Goal: Task Accomplishment & Management: Use online tool/utility

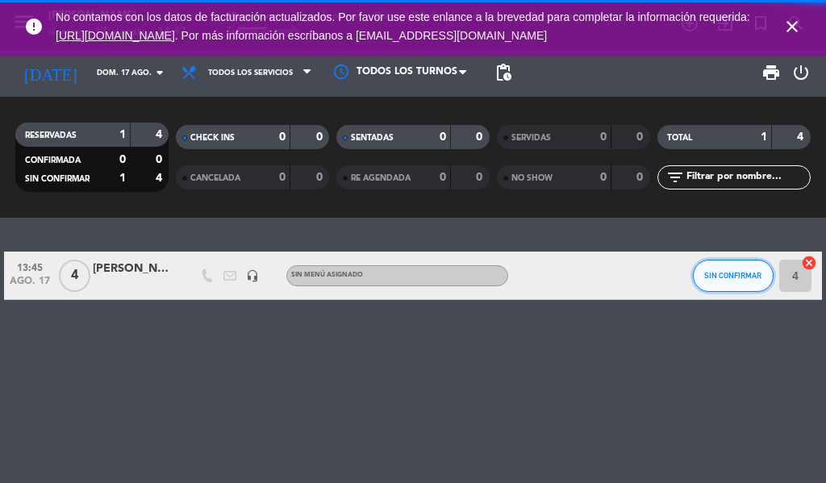
click at [742, 275] on span "SIN CONFIRMAR" at bounding box center [732, 275] width 57 height 9
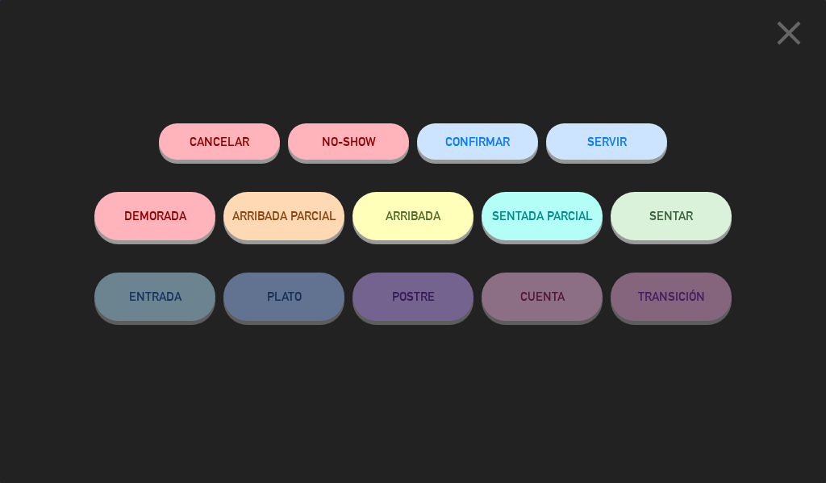
click at [636, 141] on button "SERVIR" at bounding box center [606, 141] width 121 height 36
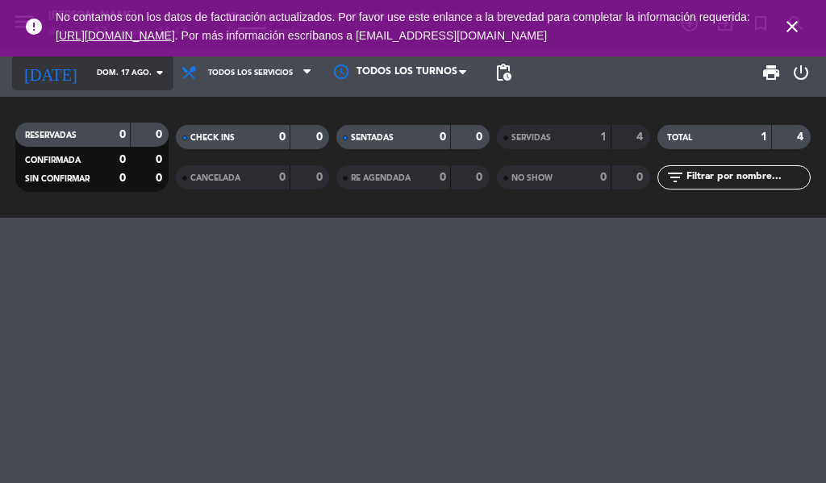
click at [132, 85] on input "dom. 17 ago." at bounding box center [142, 72] width 106 height 25
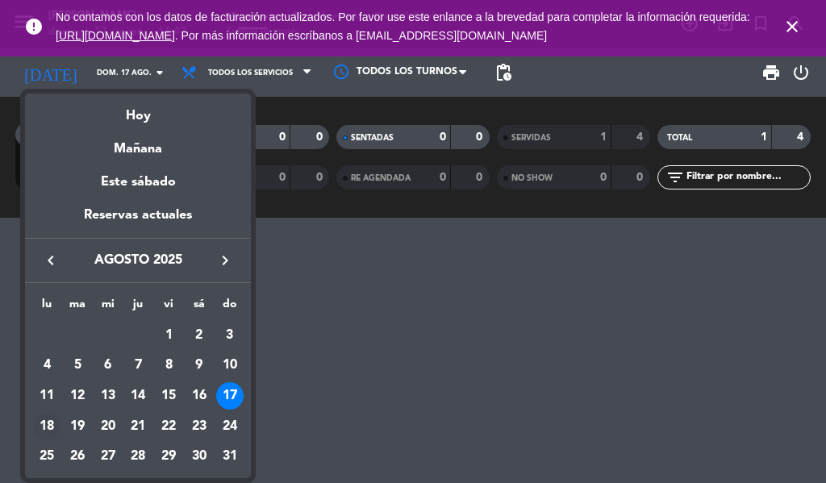
click at [56, 415] on td "18" at bounding box center [46, 426] width 31 height 31
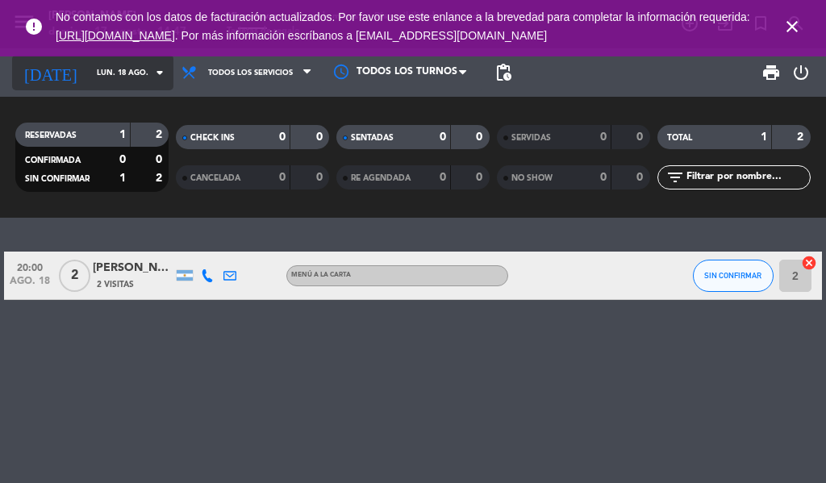
click at [115, 73] on input "lun. 18 ago." at bounding box center [142, 72] width 106 height 25
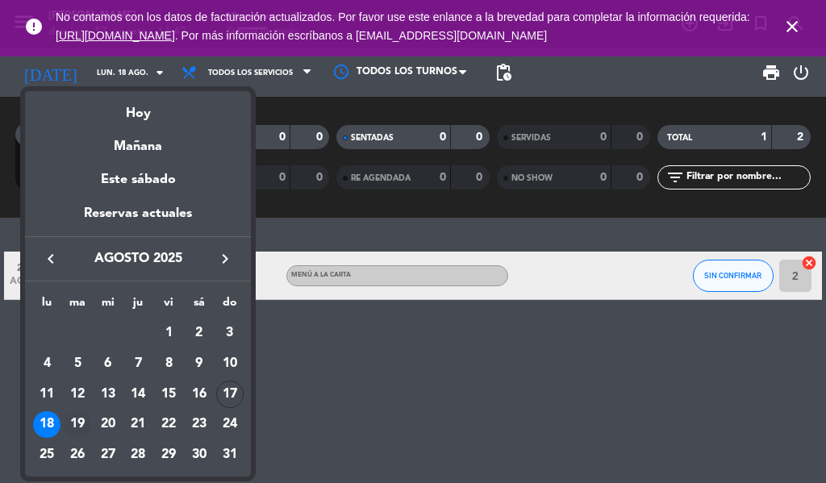
click at [79, 423] on div "19" at bounding box center [77, 424] width 27 height 27
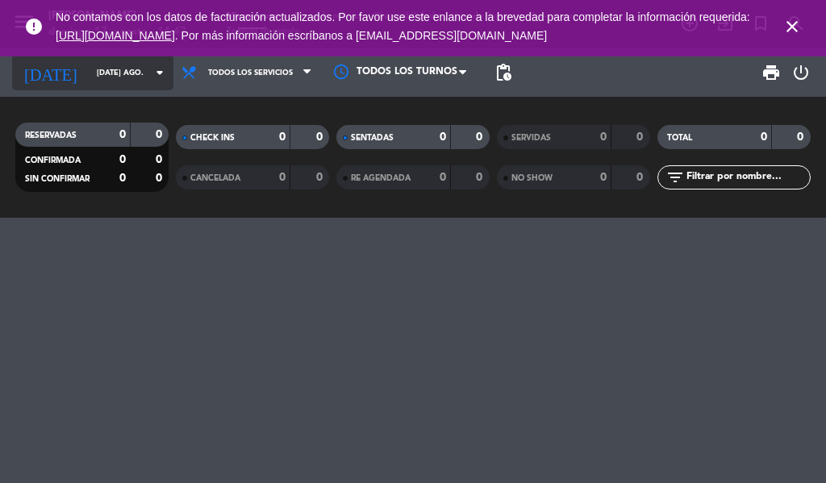
click at [147, 61] on input "[DATE] ago." at bounding box center [142, 72] width 106 height 25
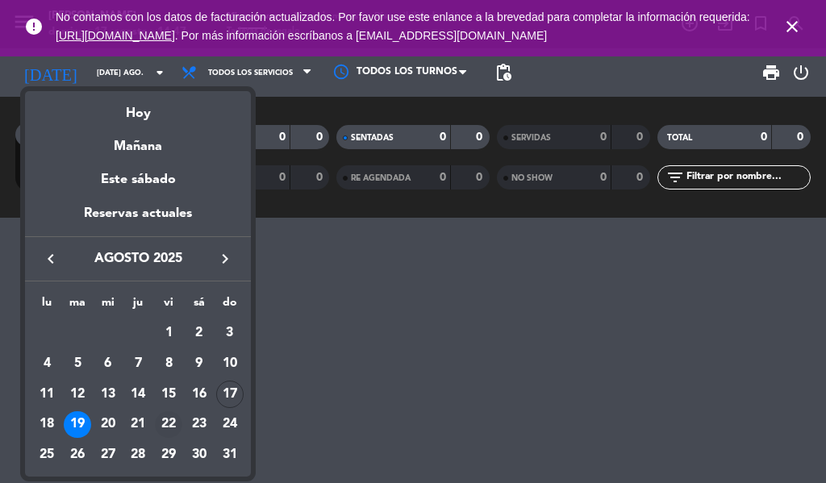
click at [172, 420] on div "22" at bounding box center [168, 424] width 27 height 27
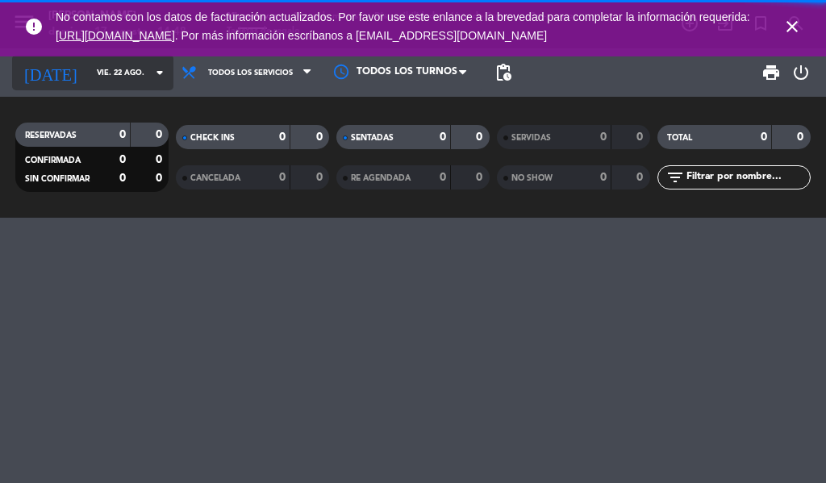
click at [119, 73] on input "vie. 22 ago." at bounding box center [142, 72] width 106 height 25
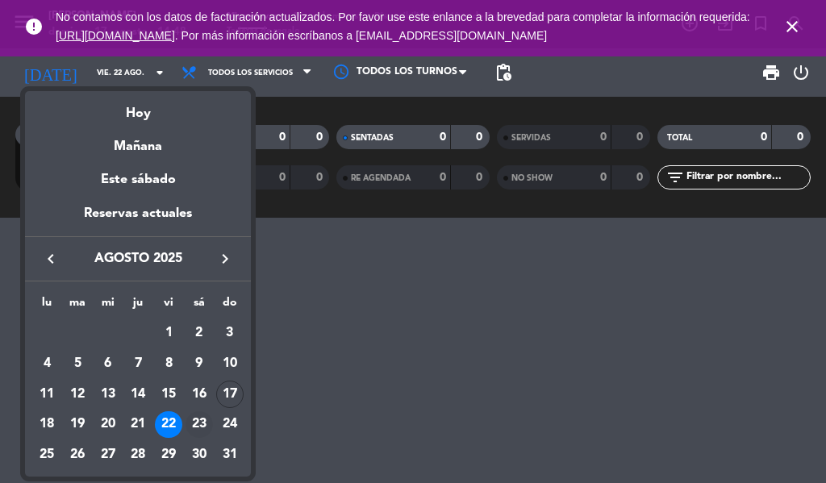
click at [198, 425] on div "23" at bounding box center [199, 424] width 27 height 27
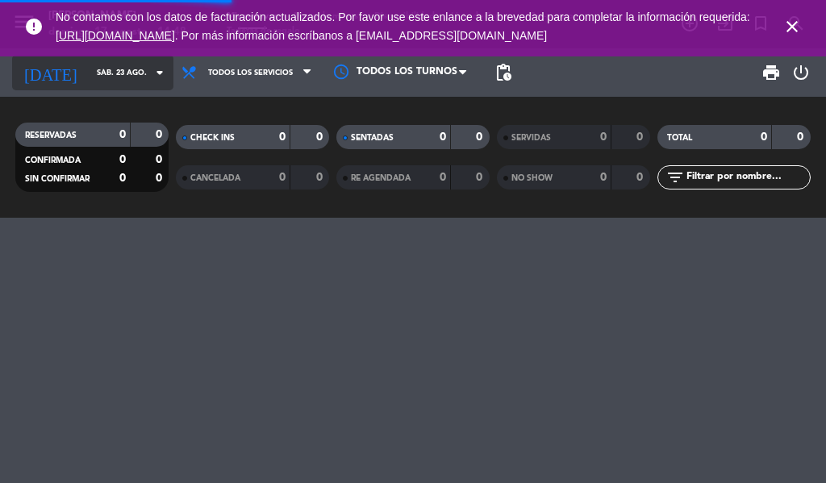
click at [127, 81] on input "sáb. 23 ago." at bounding box center [142, 72] width 106 height 25
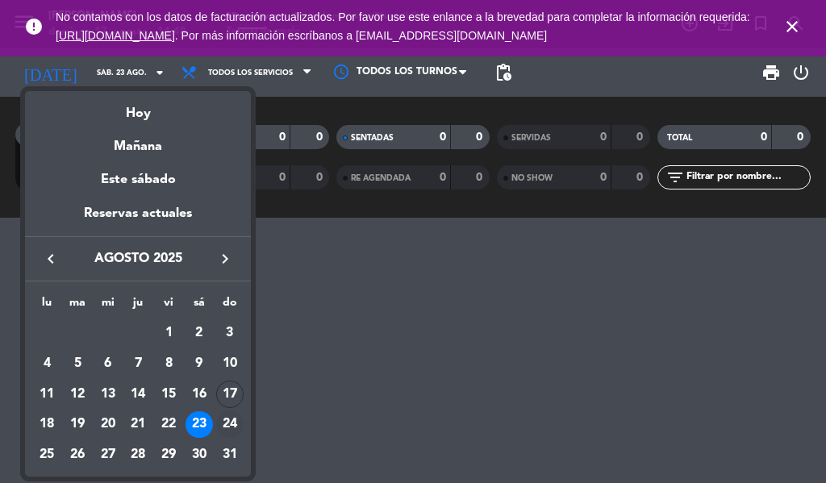
click at [223, 420] on div "24" at bounding box center [229, 424] width 27 height 27
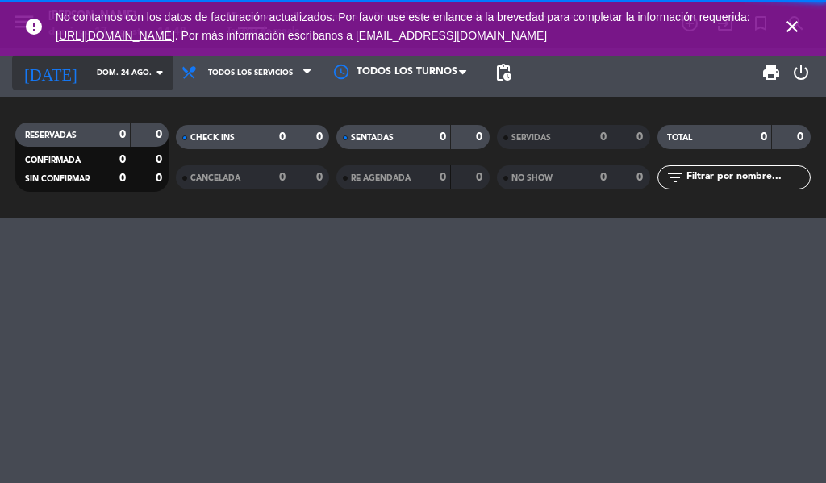
click at [131, 77] on input "dom. 24 ago." at bounding box center [142, 72] width 106 height 25
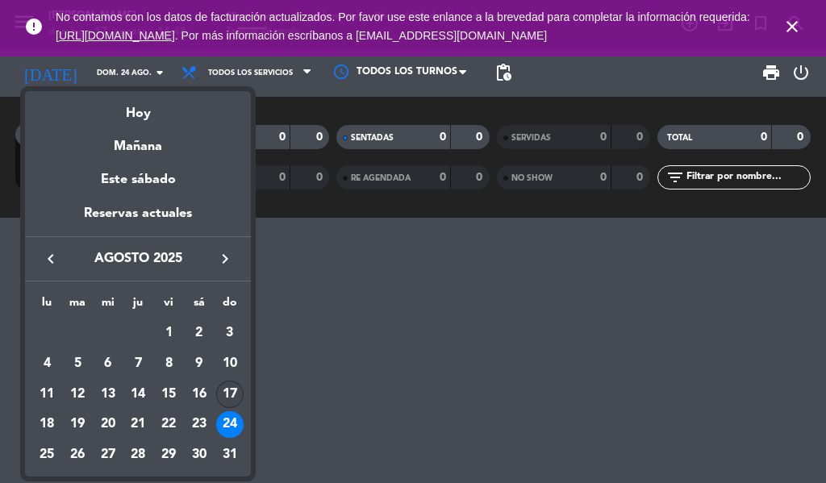
click at [227, 386] on div "17" at bounding box center [229, 394] width 27 height 27
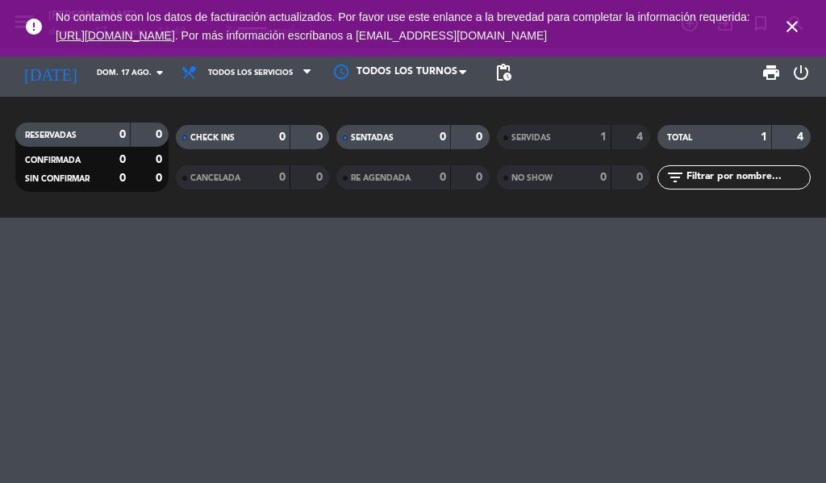
click at [794, 31] on icon "close" at bounding box center [791, 26] width 19 height 19
click at [784, 33] on icon "close" at bounding box center [791, 26] width 19 height 19
click at [273, 482] on div at bounding box center [413, 350] width 826 height 265
click at [786, 24] on icon "close" at bounding box center [791, 26] width 19 height 19
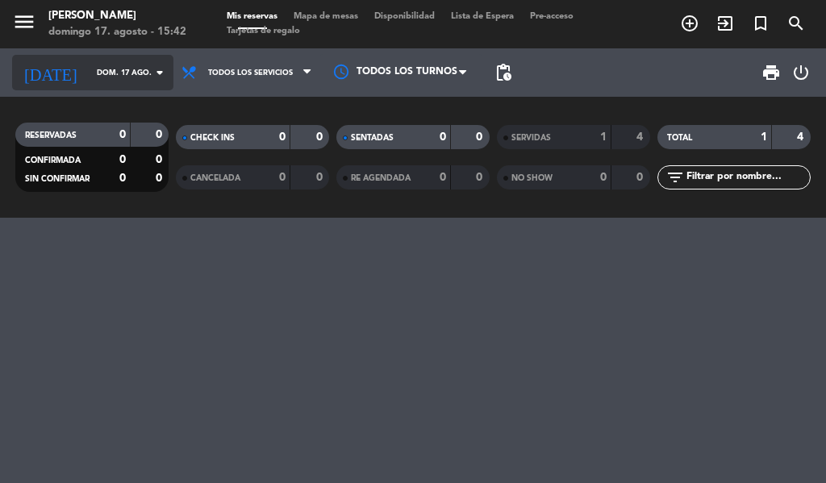
click at [135, 81] on input "dom. 17 ago." at bounding box center [142, 72] width 106 height 25
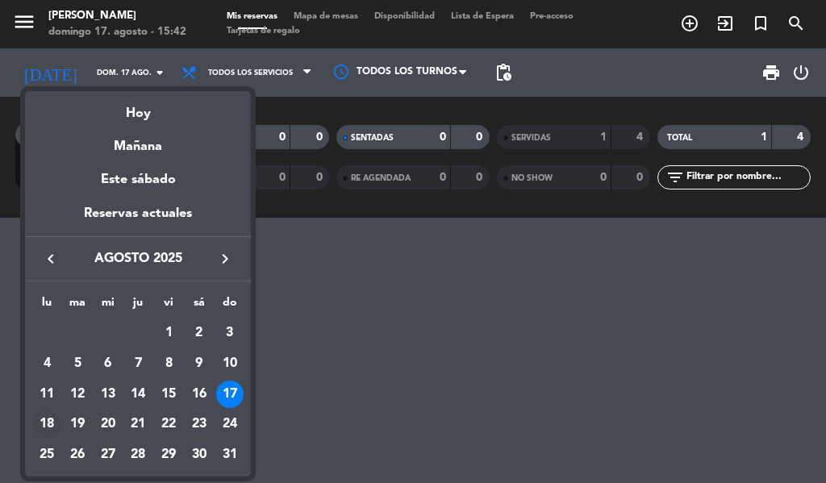
click at [51, 423] on div "18" at bounding box center [46, 424] width 27 height 27
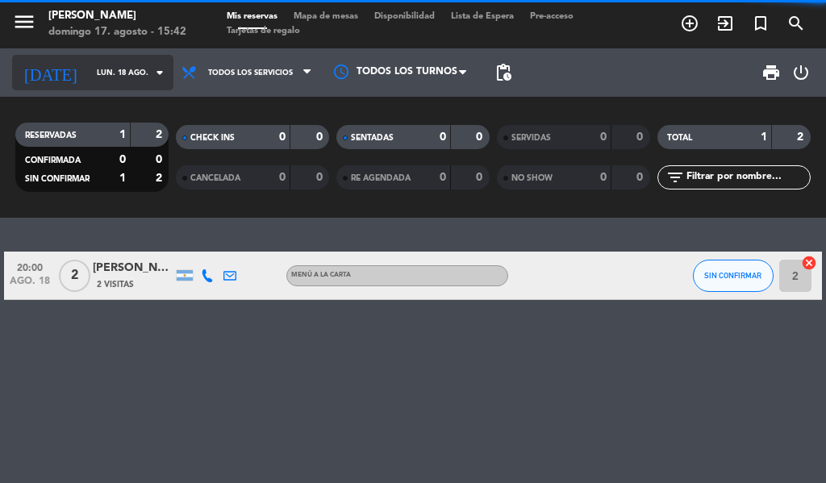
click at [125, 84] on input "lun. 18 ago." at bounding box center [142, 72] width 106 height 25
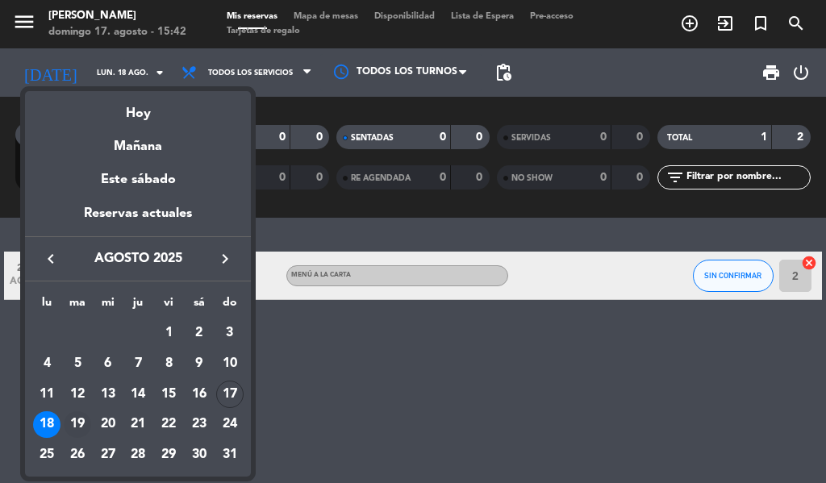
click at [82, 423] on div "19" at bounding box center [77, 424] width 27 height 27
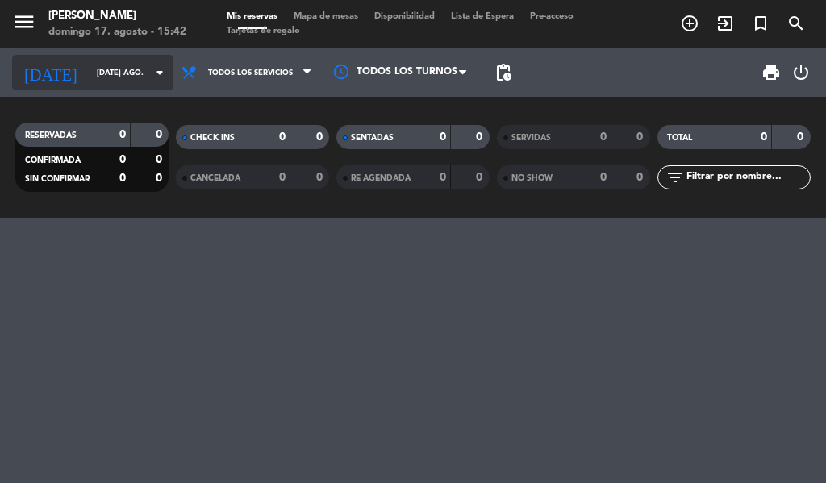
click at [150, 73] on icon "arrow_drop_down" at bounding box center [159, 72] width 19 height 19
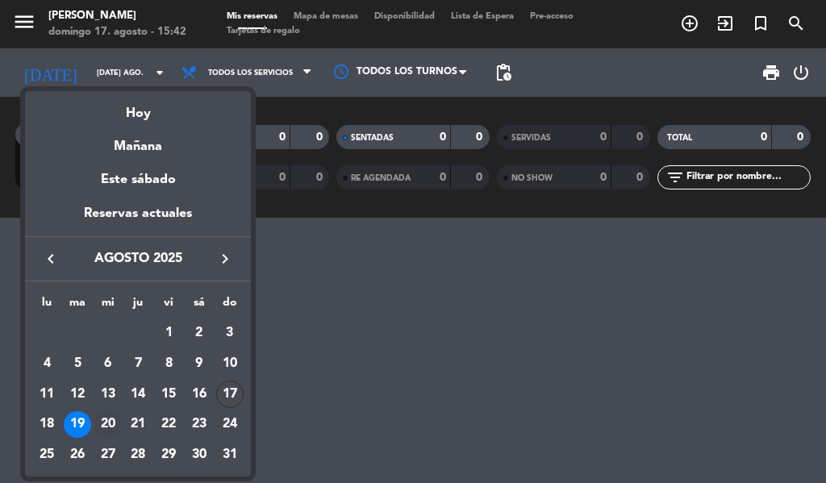
click at [102, 424] on div "20" at bounding box center [107, 424] width 27 height 27
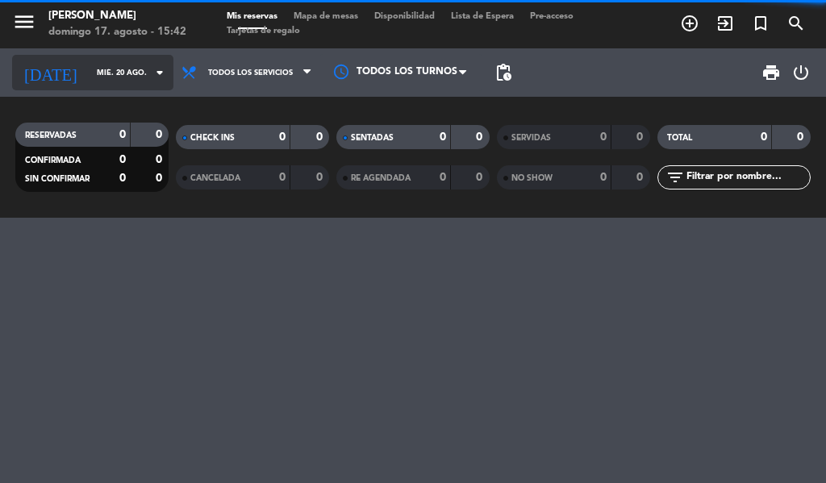
click at [134, 80] on input "mié. 20 ago." at bounding box center [142, 72] width 106 height 25
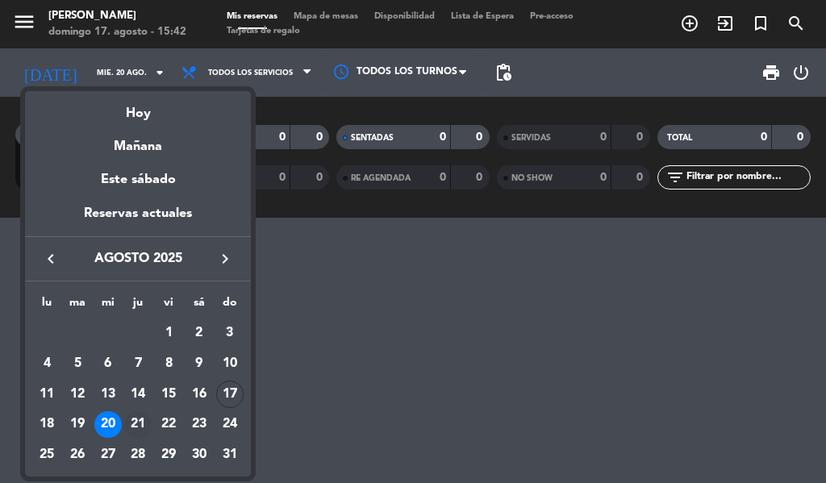
click at [139, 425] on div "21" at bounding box center [137, 424] width 27 height 27
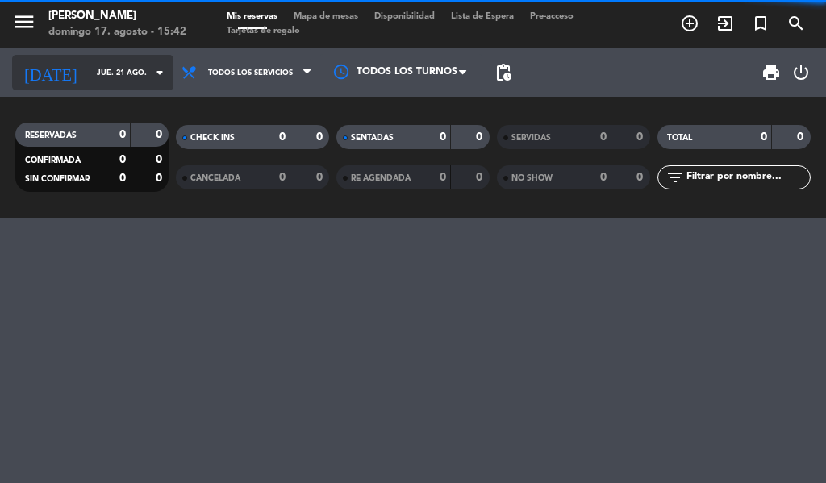
click at [129, 79] on input "jue. 21 ago." at bounding box center [142, 72] width 106 height 25
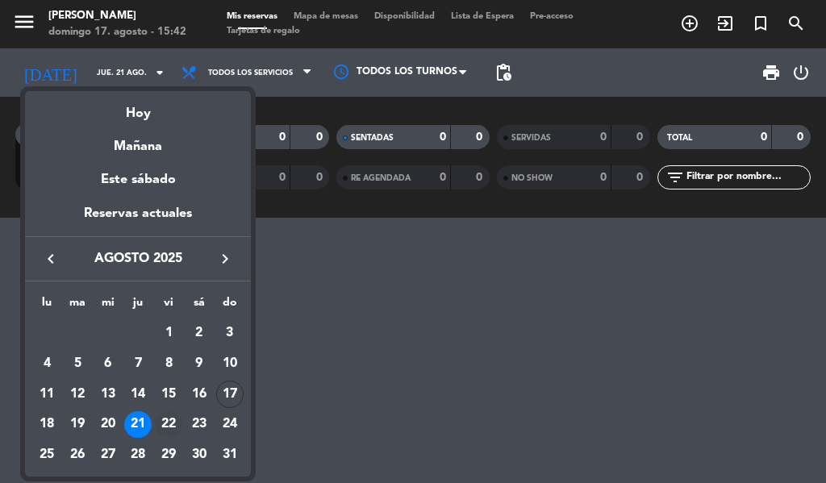
click at [173, 428] on div "22" at bounding box center [168, 424] width 27 height 27
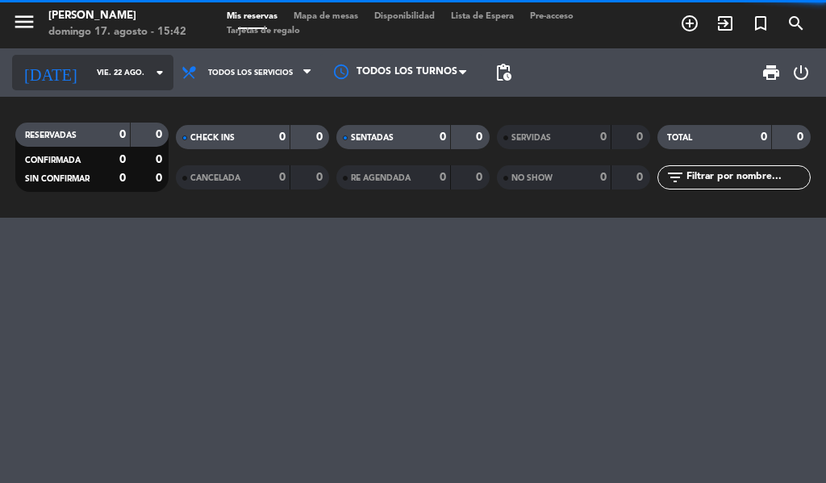
click at [128, 82] on input "vie. 22 ago." at bounding box center [142, 72] width 106 height 25
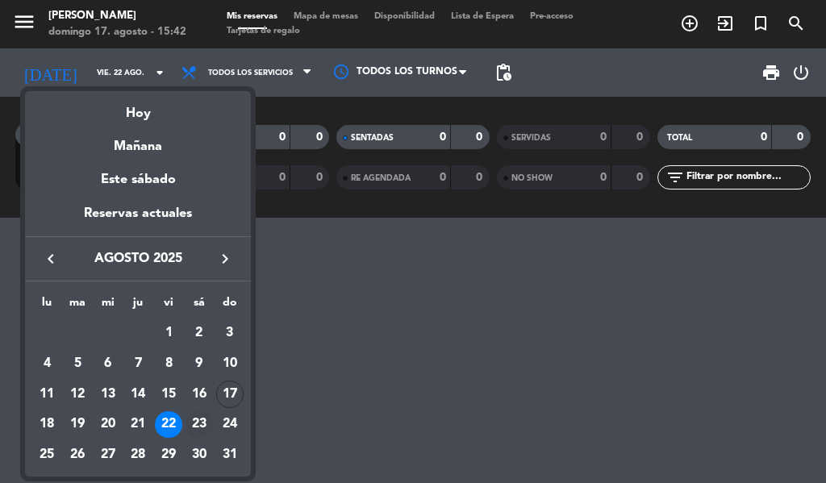
click at [200, 427] on div "23" at bounding box center [199, 424] width 27 height 27
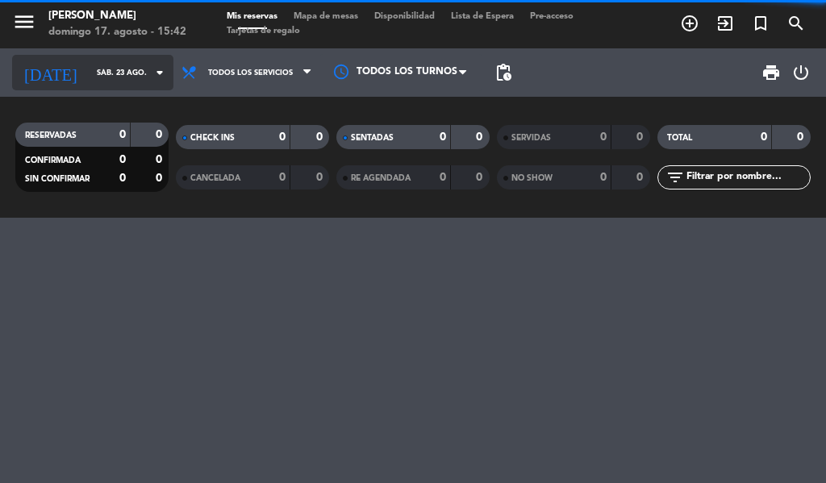
click at [123, 80] on input "sáb. 23 ago." at bounding box center [142, 72] width 106 height 25
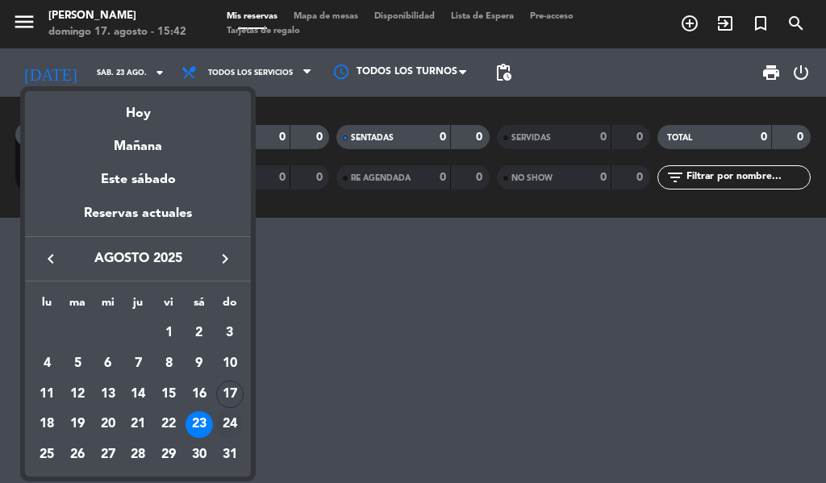
click at [236, 435] on div "24" at bounding box center [229, 424] width 27 height 27
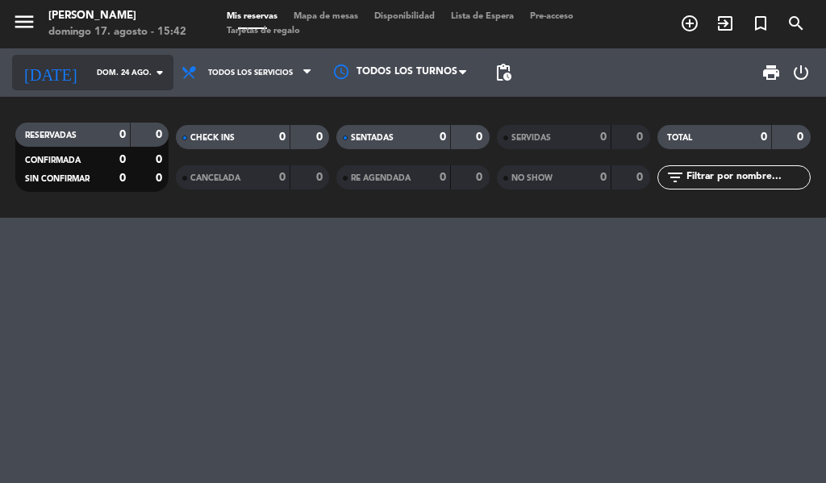
click at [118, 73] on input "dom. 24 ago." at bounding box center [142, 72] width 106 height 25
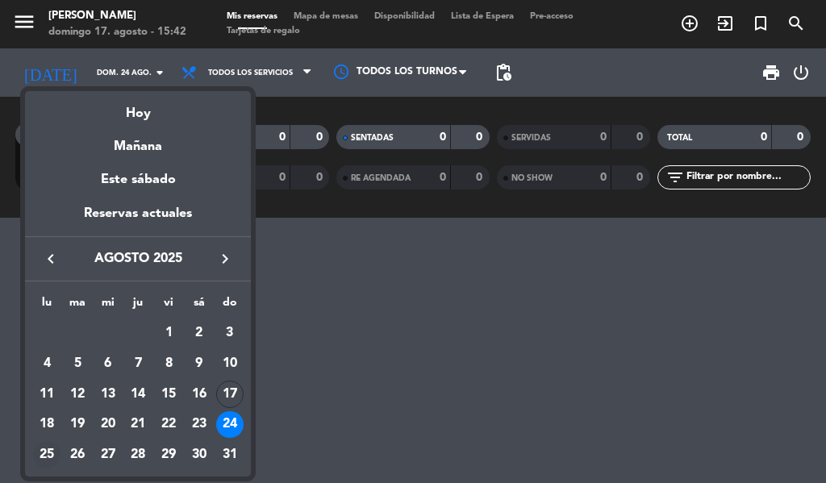
click at [56, 456] on div "25" at bounding box center [46, 454] width 27 height 27
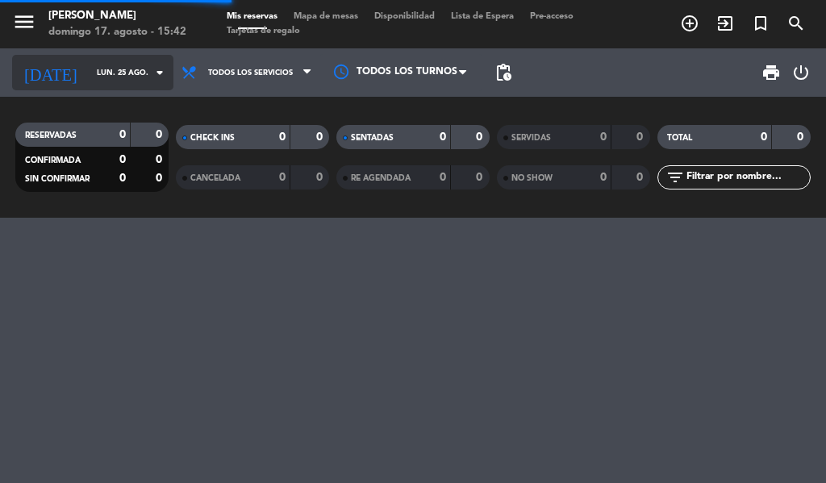
click at [129, 81] on input "lun. 25 ago." at bounding box center [142, 72] width 106 height 25
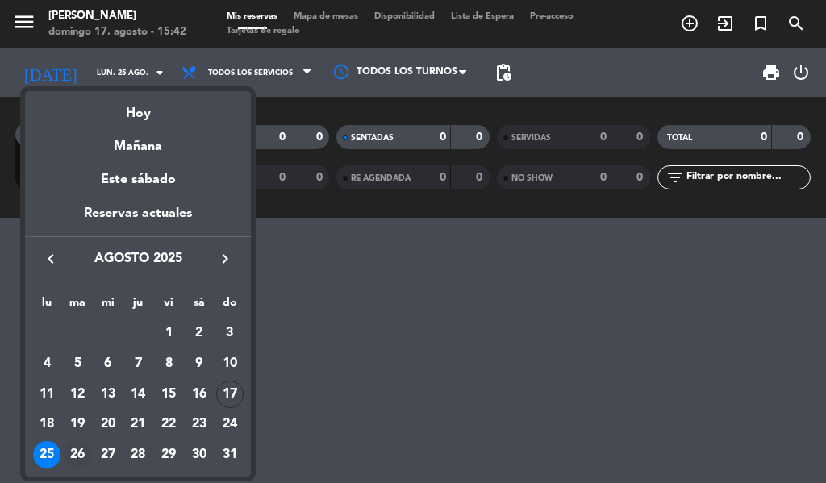
click at [84, 457] on div "26" at bounding box center [77, 454] width 27 height 27
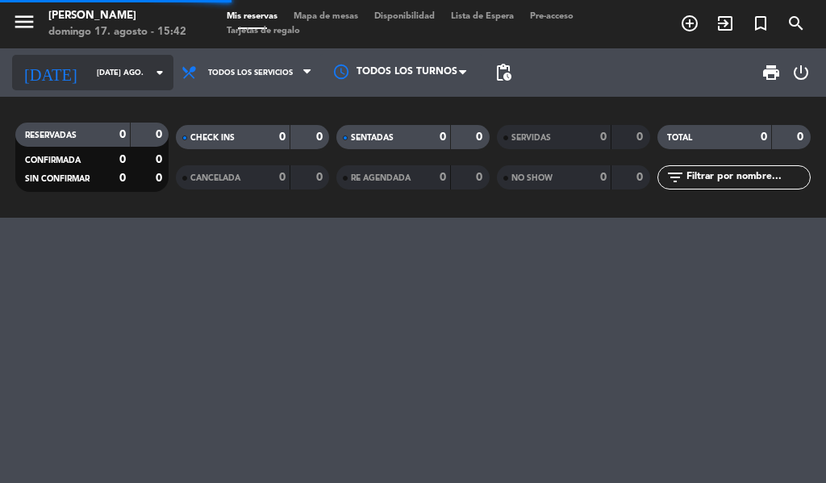
click at [126, 73] on input "[DATE] ago." at bounding box center [142, 72] width 106 height 25
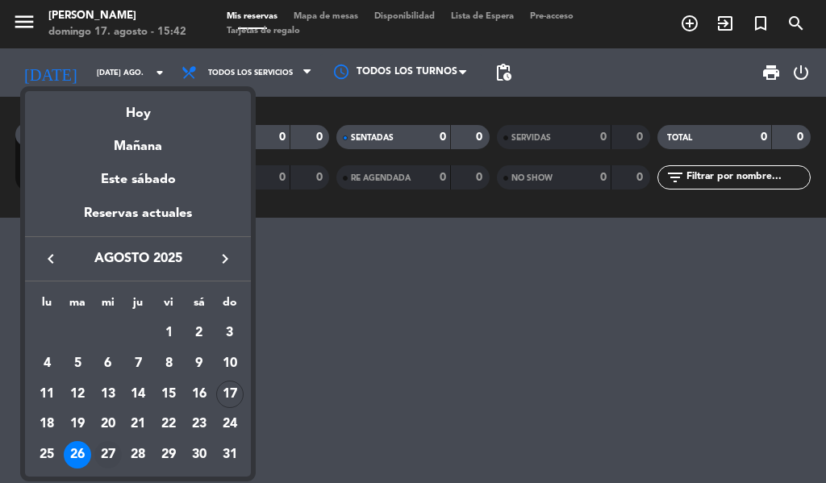
click at [110, 460] on div "27" at bounding box center [107, 454] width 27 height 27
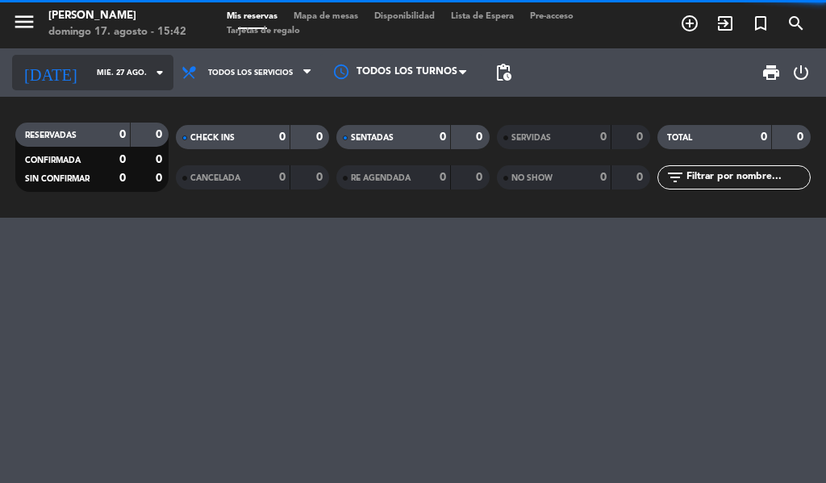
click at [126, 81] on input "mié. 27 ago." at bounding box center [142, 72] width 106 height 25
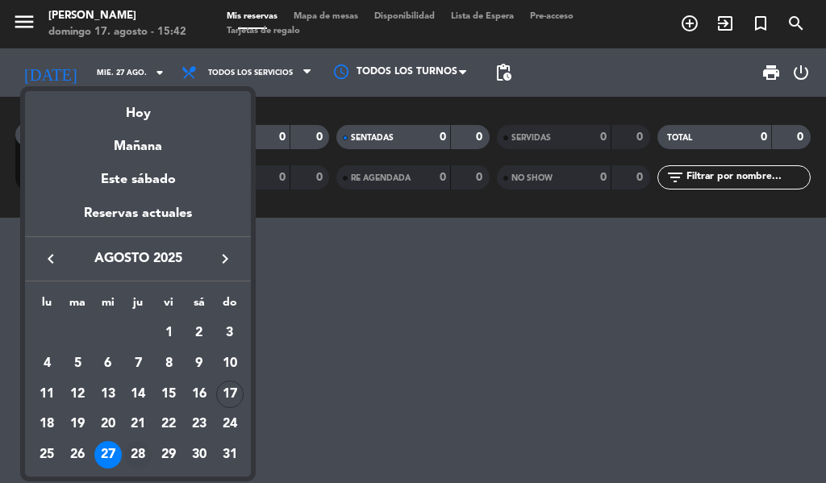
click at [135, 461] on div "28" at bounding box center [137, 454] width 27 height 27
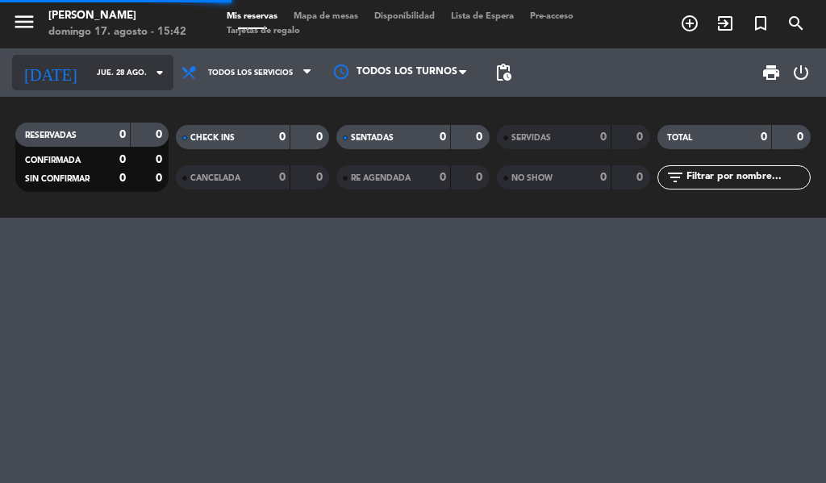
click at [138, 82] on input "jue. 28 ago." at bounding box center [142, 72] width 106 height 25
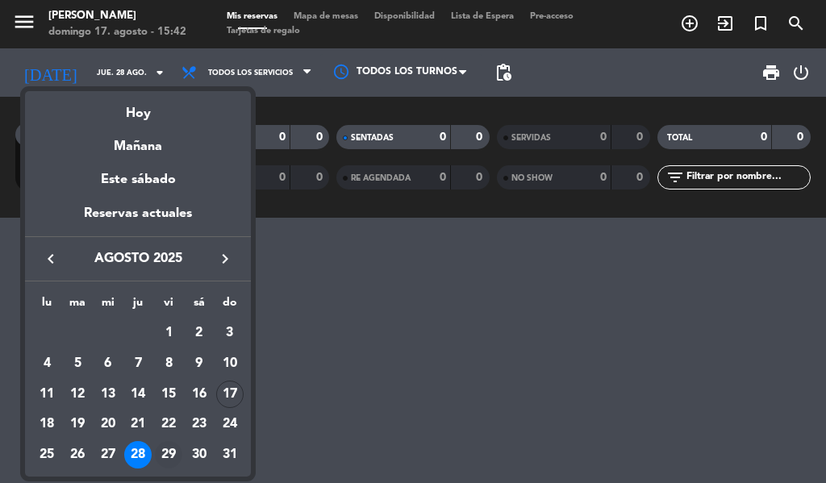
click at [171, 455] on div "29" at bounding box center [168, 454] width 27 height 27
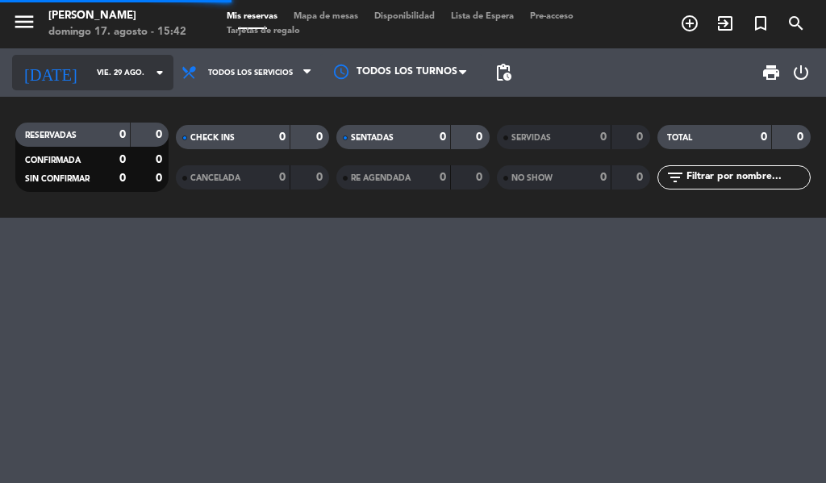
click at [131, 88] on div "[DATE] vie. 29 ago. arrow_drop_down" at bounding box center [92, 72] width 161 height 35
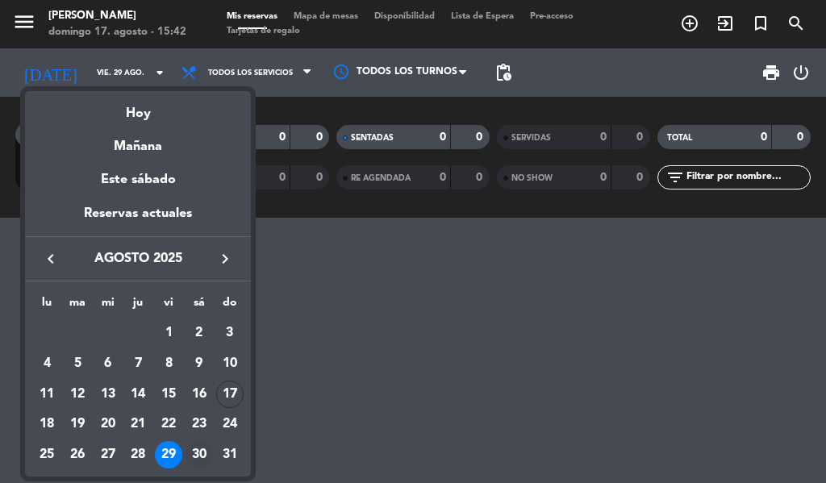
click at [198, 457] on div "30" at bounding box center [199, 454] width 27 height 27
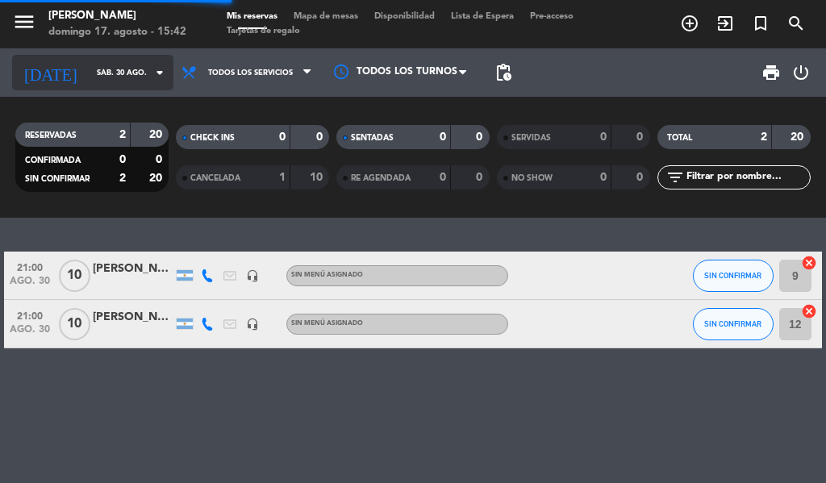
click at [117, 73] on input "sáb. 30 ago." at bounding box center [142, 72] width 106 height 25
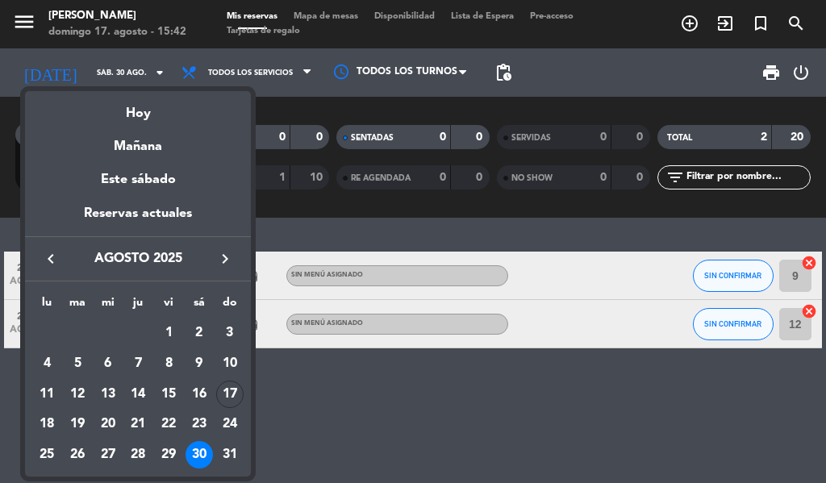
click at [323, 408] on div at bounding box center [413, 241] width 826 height 483
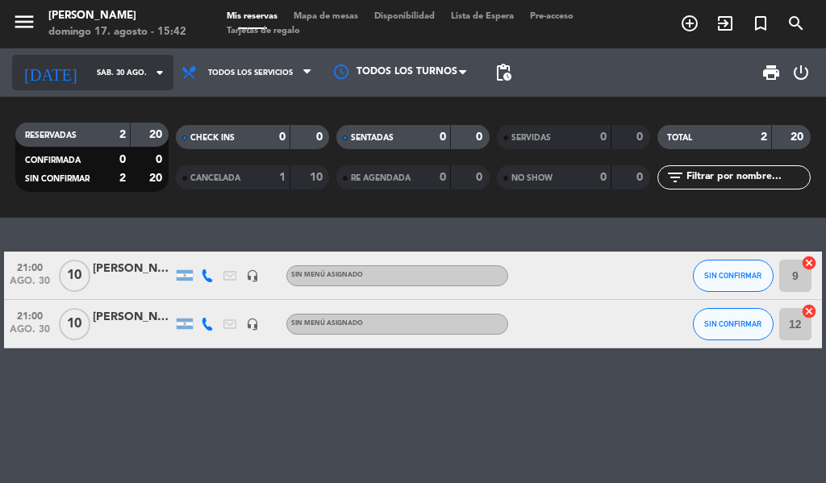
click at [111, 73] on input "sáb. 30 ago." at bounding box center [142, 72] width 106 height 25
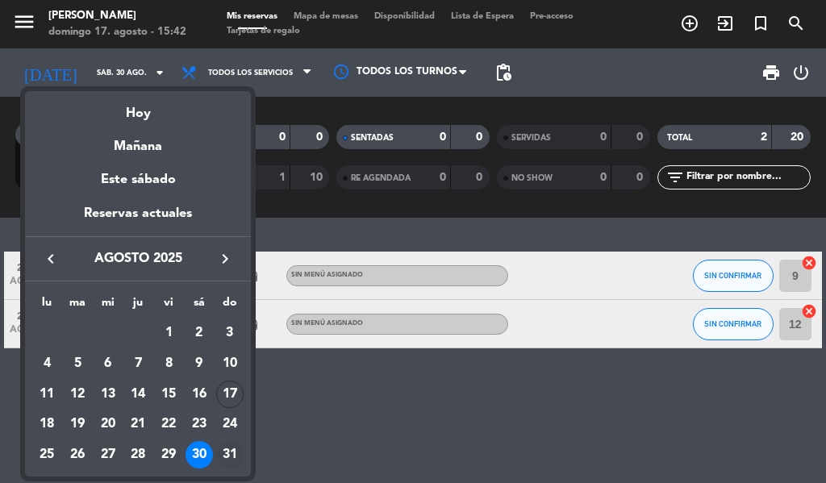
click at [232, 458] on div "31" at bounding box center [229, 454] width 27 height 27
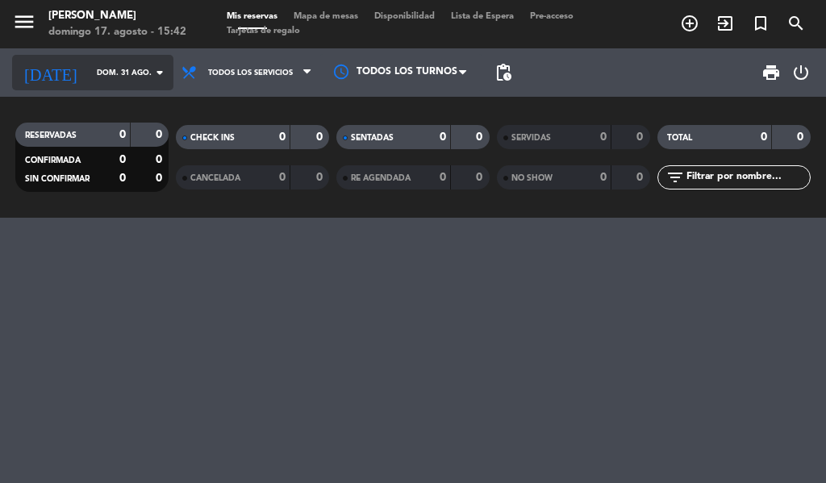
click at [119, 73] on input "dom. 31 ago." at bounding box center [142, 72] width 106 height 25
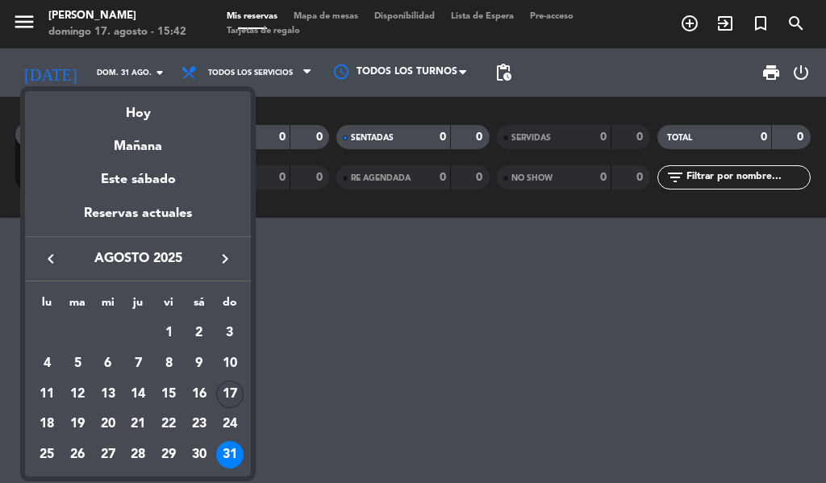
click at [232, 398] on div "17" at bounding box center [229, 394] width 27 height 27
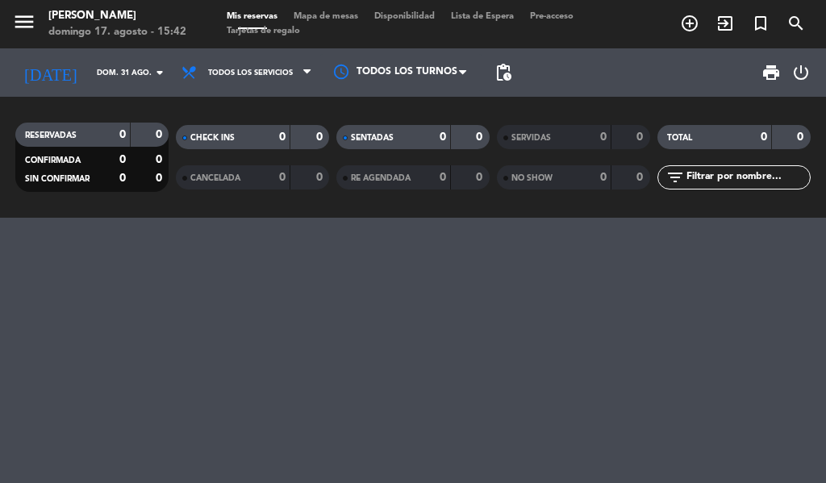
type input "dom. 17 ago."
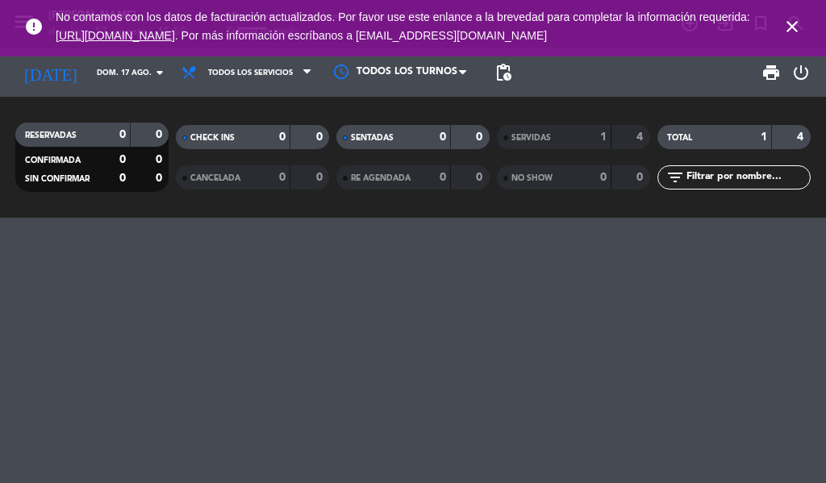
click at [786, 25] on icon "close" at bounding box center [791, 26] width 19 height 19
click at [784, 35] on icon "close" at bounding box center [791, 26] width 19 height 19
